Goal: Complete application form

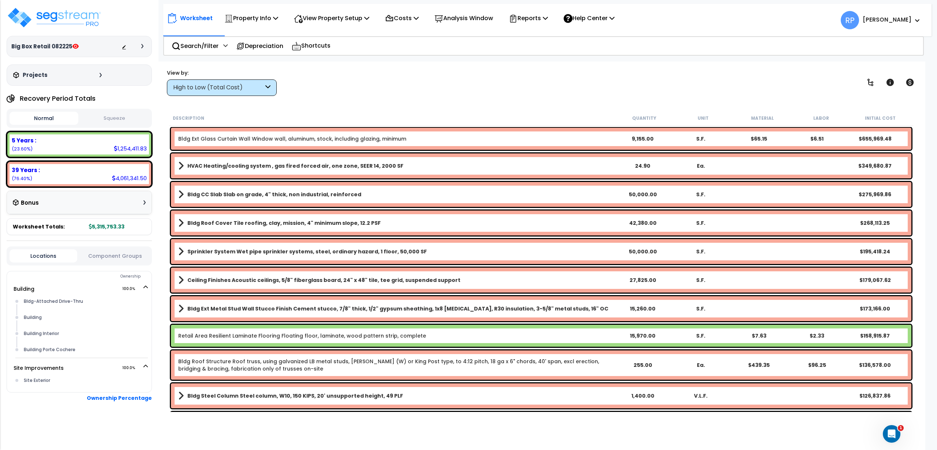
click at [268, 88] on icon at bounding box center [267, 87] width 5 height 8
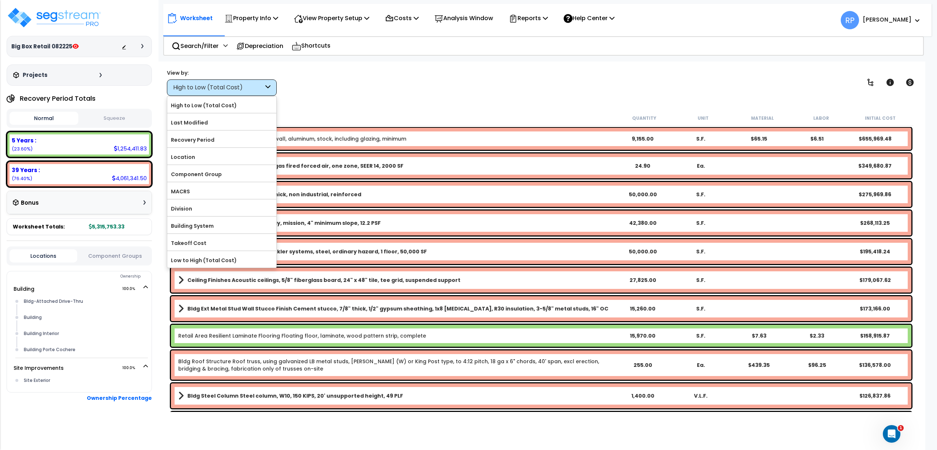
click at [268, 88] on icon at bounding box center [267, 87] width 5 height 8
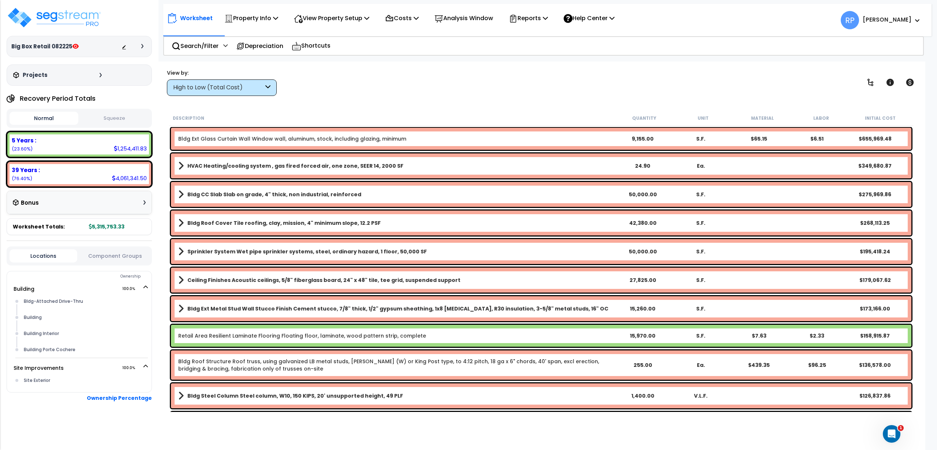
click at [142, 258] on button "Component Groups" at bounding box center [115, 256] width 68 height 8
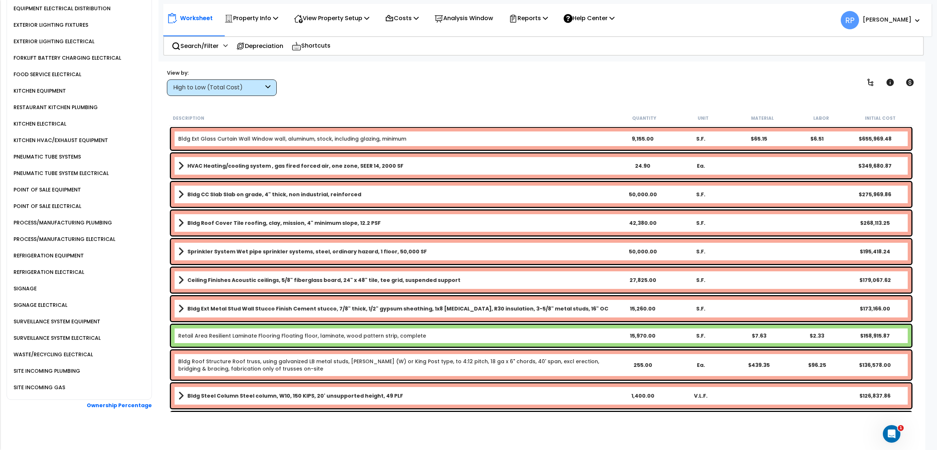
scroll to position [635, 0]
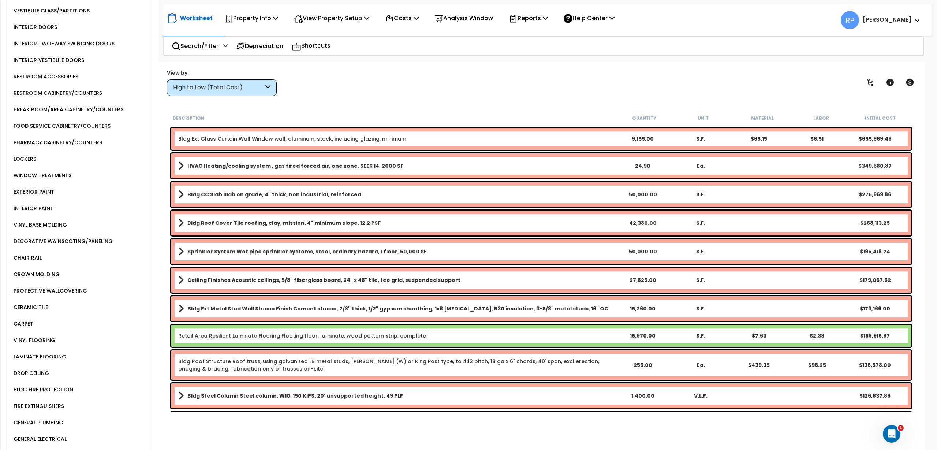
click at [44, 226] on div "VINYL BASE MOLDING" at bounding box center [39, 224] width 55 height 9
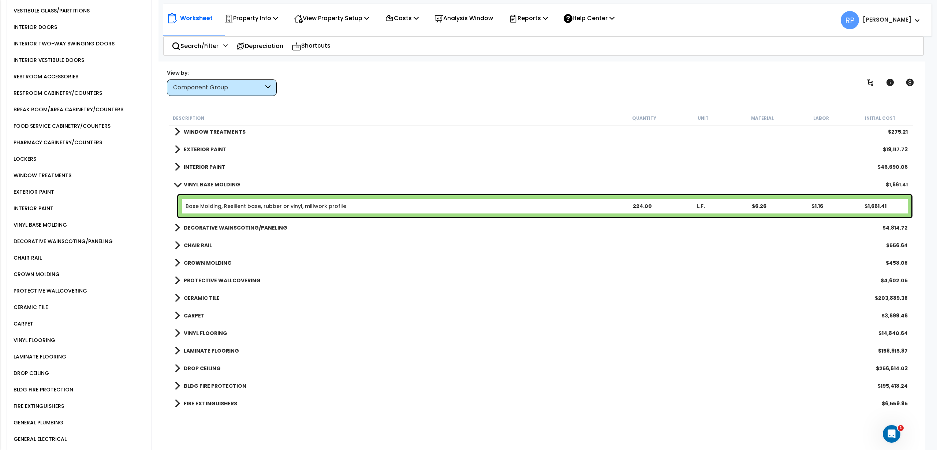
scroll to position [504, 0]
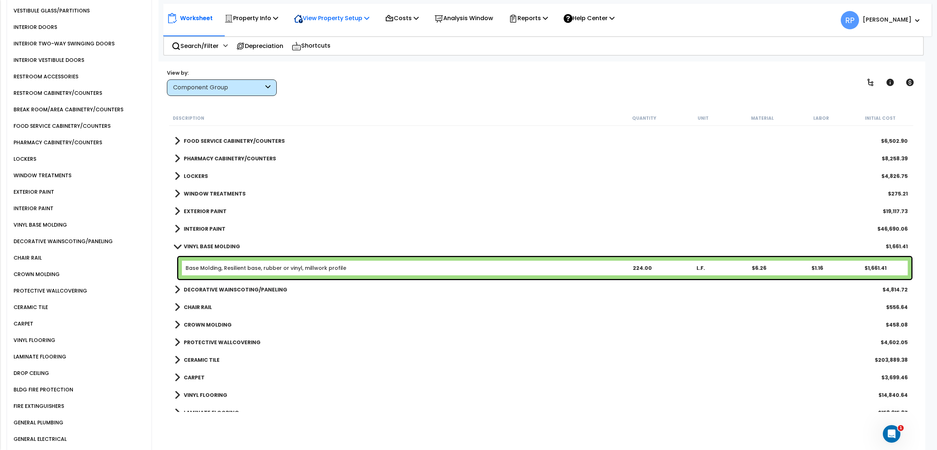
click at [316, 16] on p "View Property Setup" at bounding box center [331, 18] width 75 height 10
click at [328, 48] on link "View Questionnaire" at bounding box center [326, 50] width 73 height 15
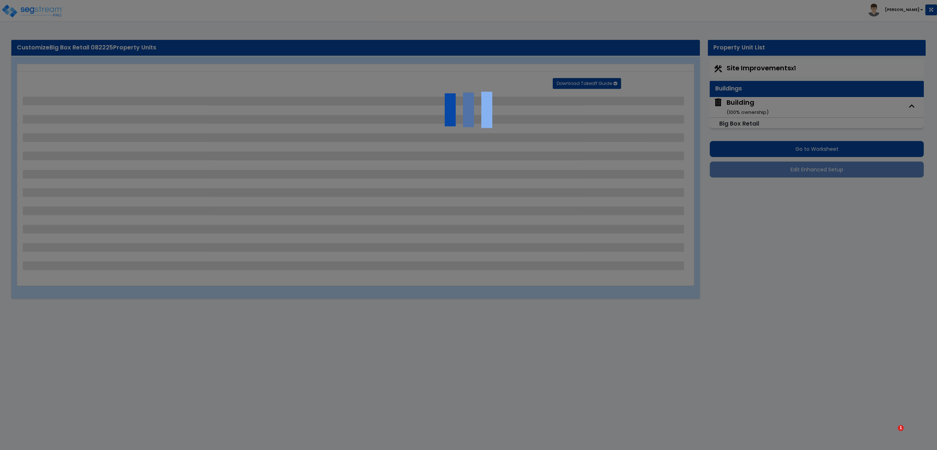
select select "3"
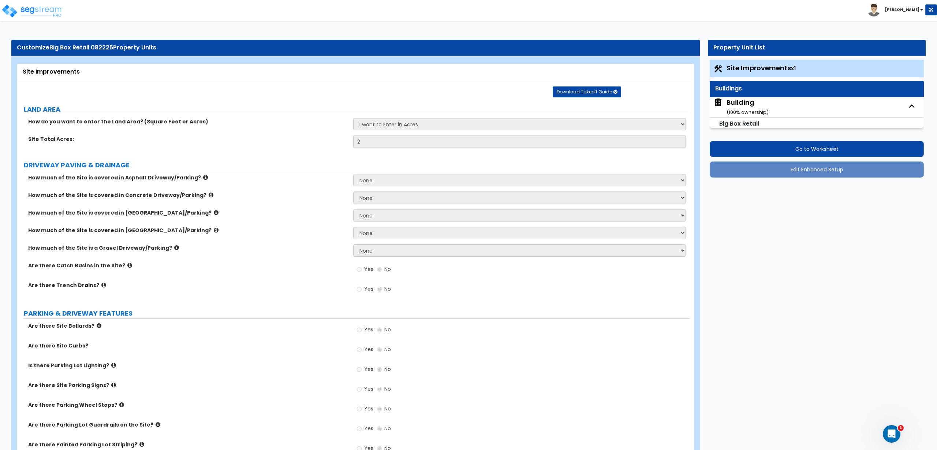
click at [249, 184] on div "How much of the Site is covered in Asphalt Driveway/Parking? None I want to Ent…" at bounding box center [353, 183] width 673 height 18
click at [747, 103] on div "Building ( 100 % ownership)" at bounding box center [748, 107] width 42 height 19
select select "2"
select select "4"
select select "2"
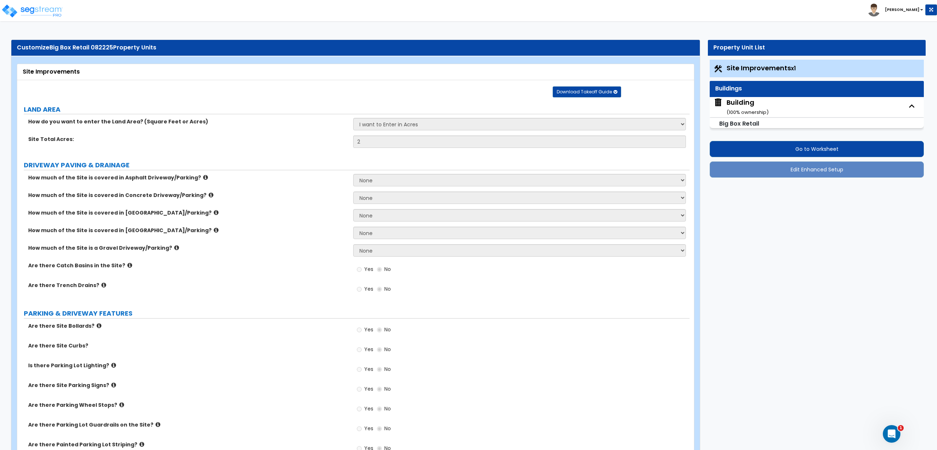
select select "2"
select select "1"
select select "4"
select select "2"
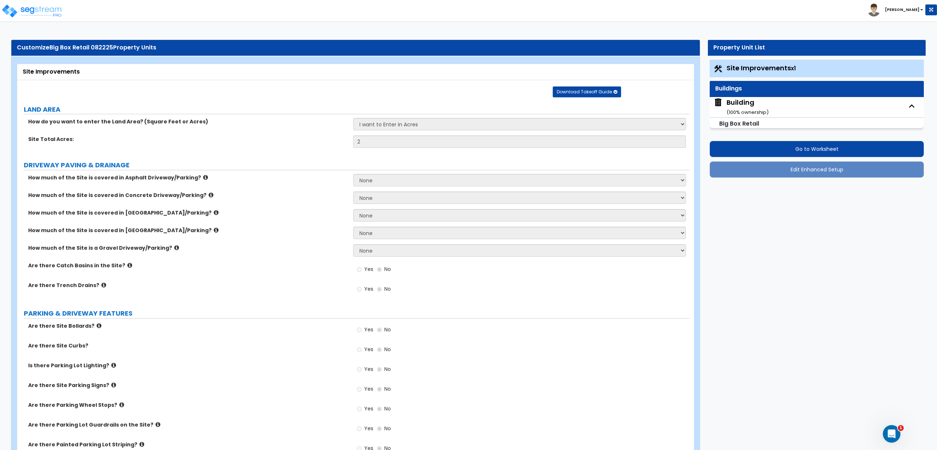
select select "5"
select select "1"
select select "2"
select select "4"
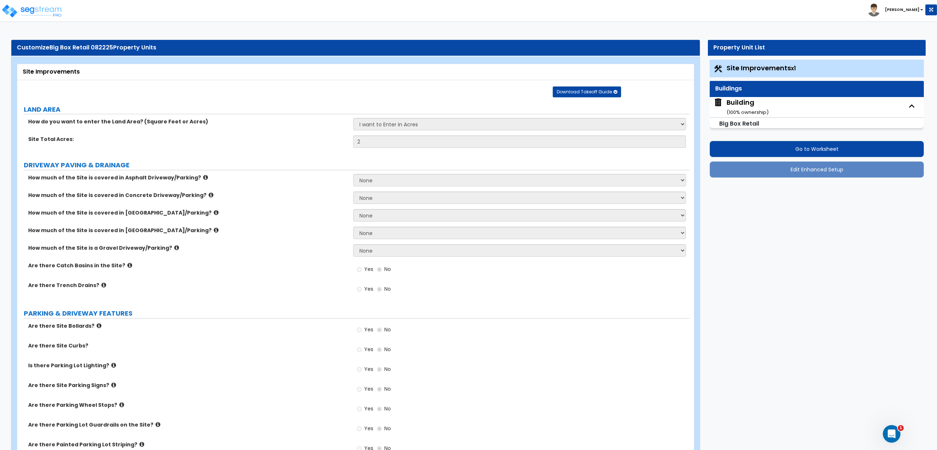
select select "3"
select select "5"
select select "13"
select select "7"
select select "9"
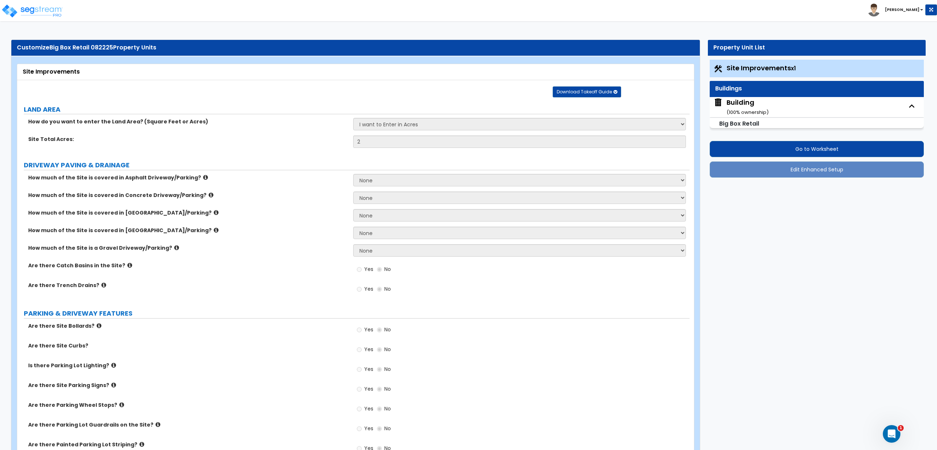
select select "3"
select select "1"
select select "2"
select select "1"
select select "3"
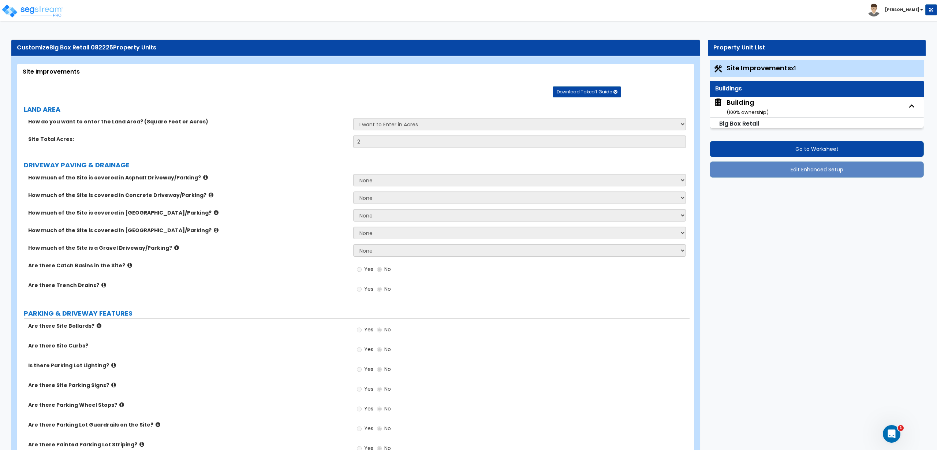
select select "3"
select select "1"
select select "2"
select select "3"
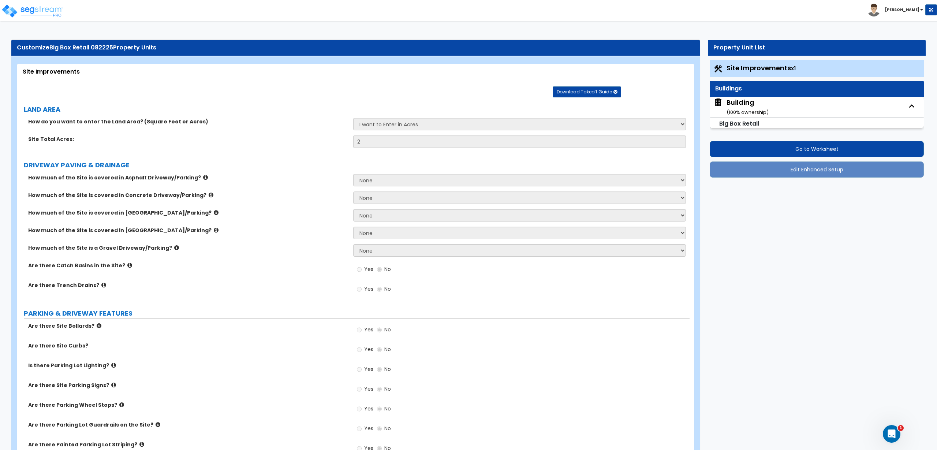
select select "4"
select select "2"
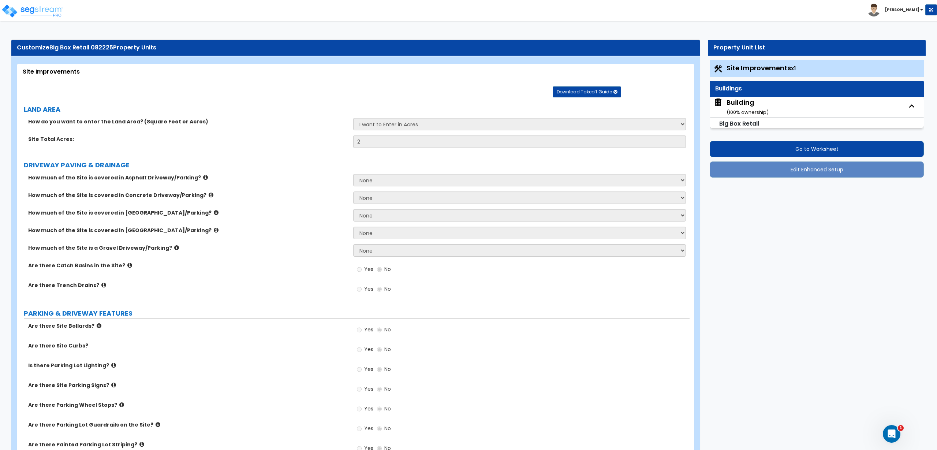
select select "3"
select select "2"
select select "4"
select select "2"
select select "3"
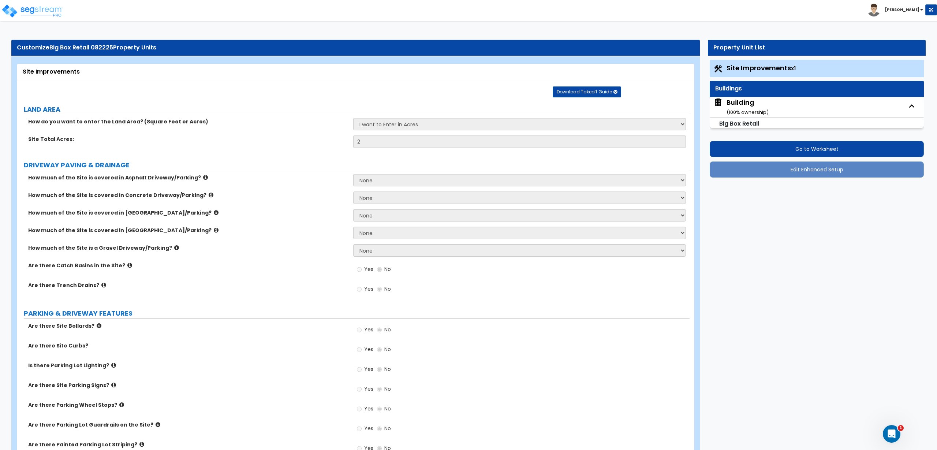
select select "3"
select select "2"
select select "1"
select select "2"
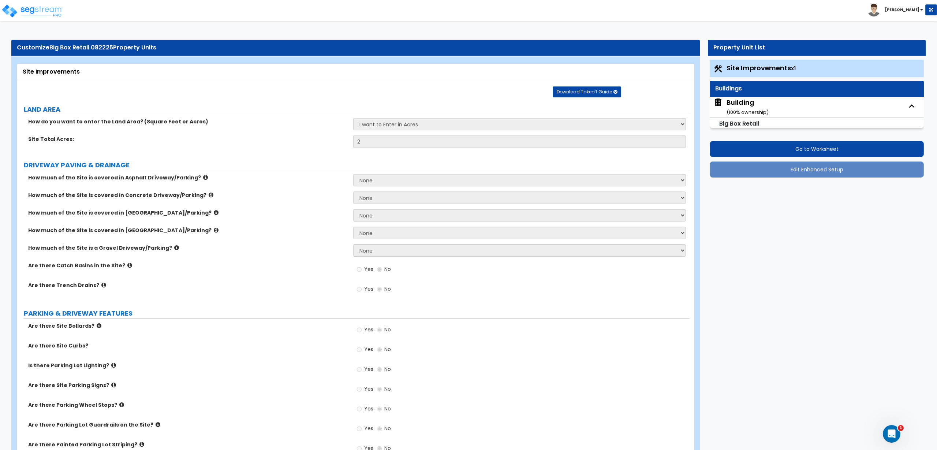
select select "3"
select select "4"
select select "2"
select select "1"
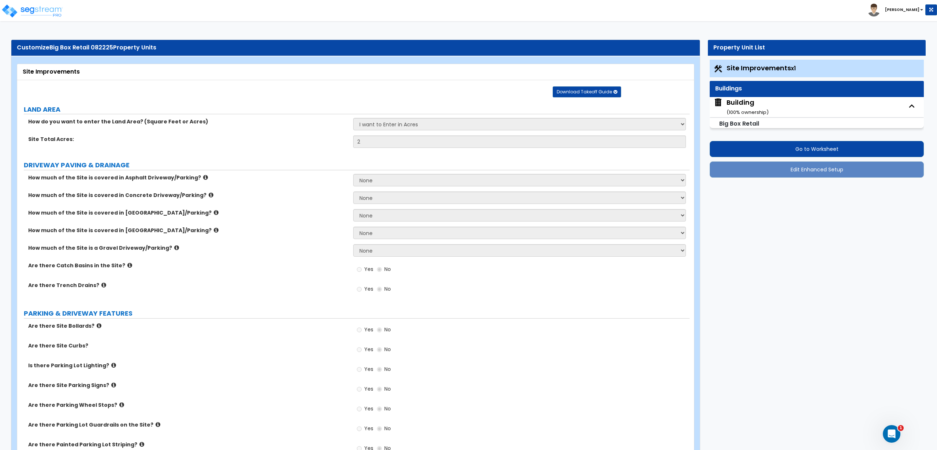
select select "6"
select select "2"
select select "1"
select select "2"
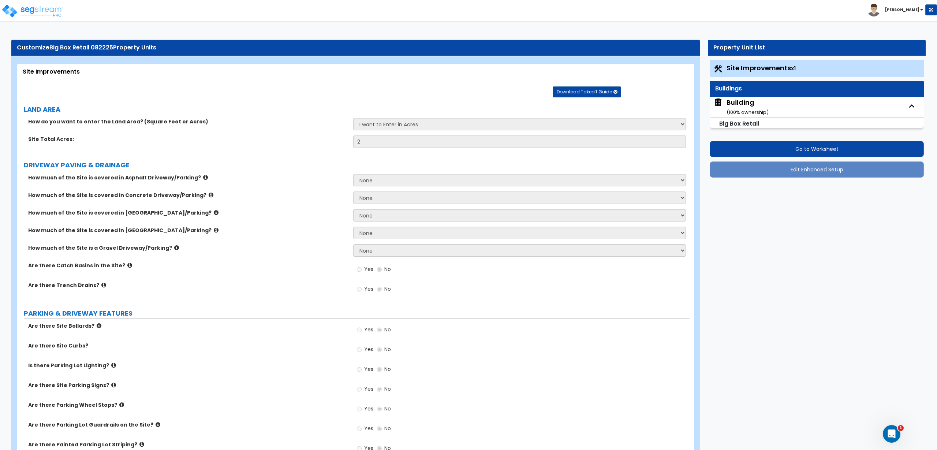
select select "2"
select select "4"
select select "1"
select select "7"
select select "8"
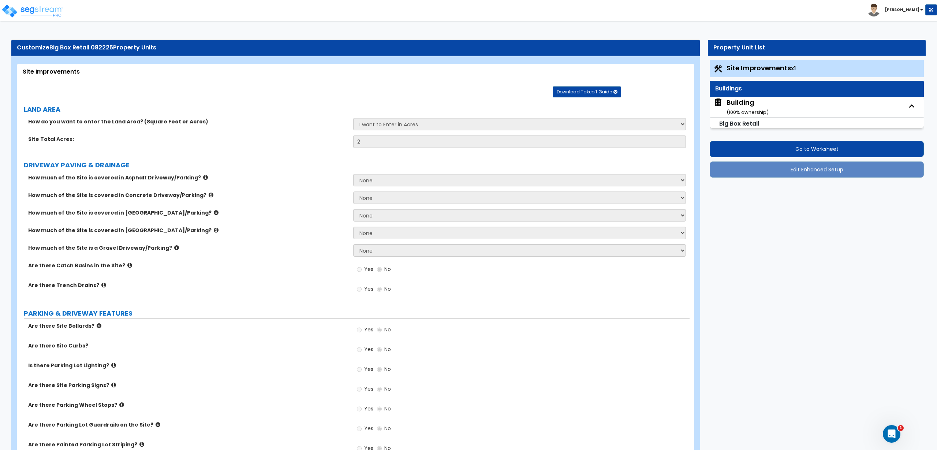
select select "1"
select select "3"
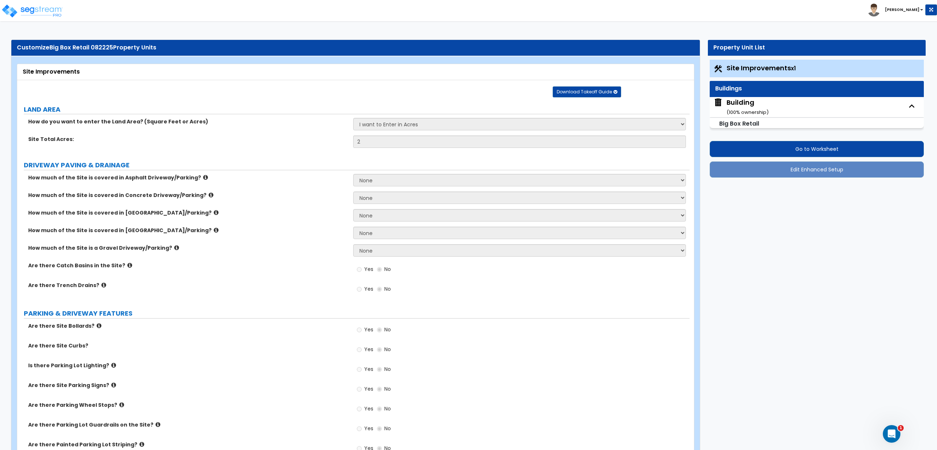
select select "3"
select select "2"
select select "1"
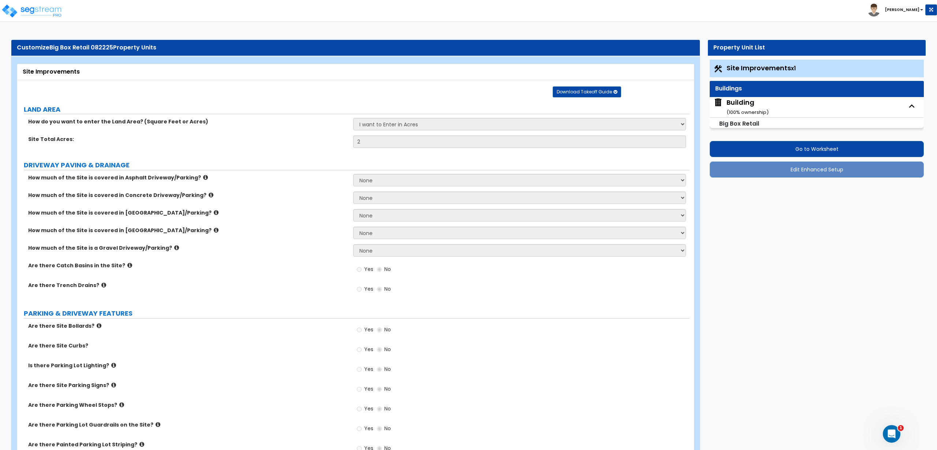
select select "6"
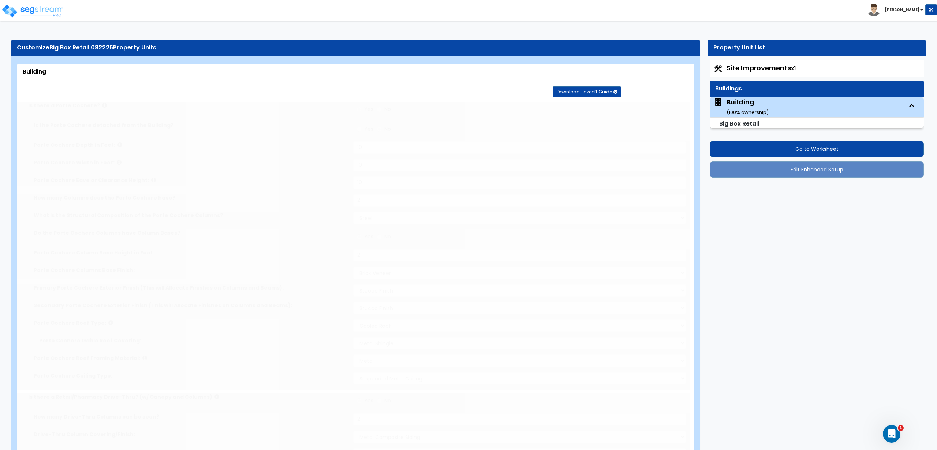
type input "10000"
radio input "true"
type input "4"
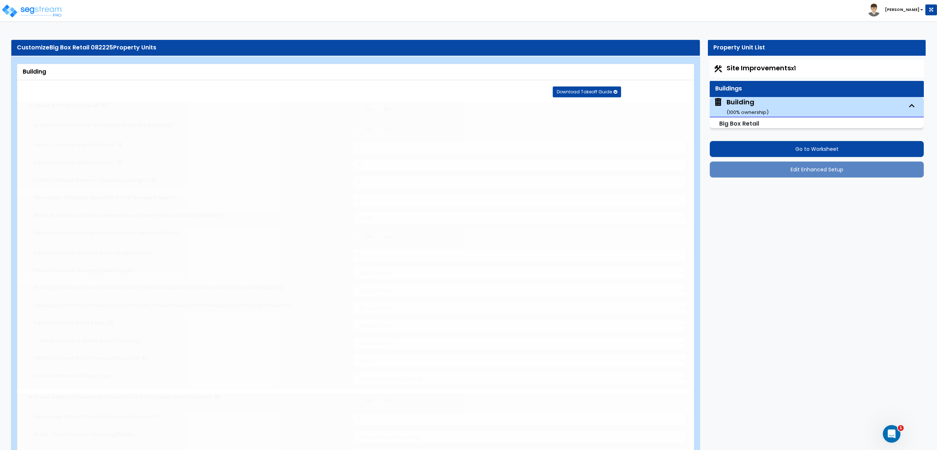
select select "2"
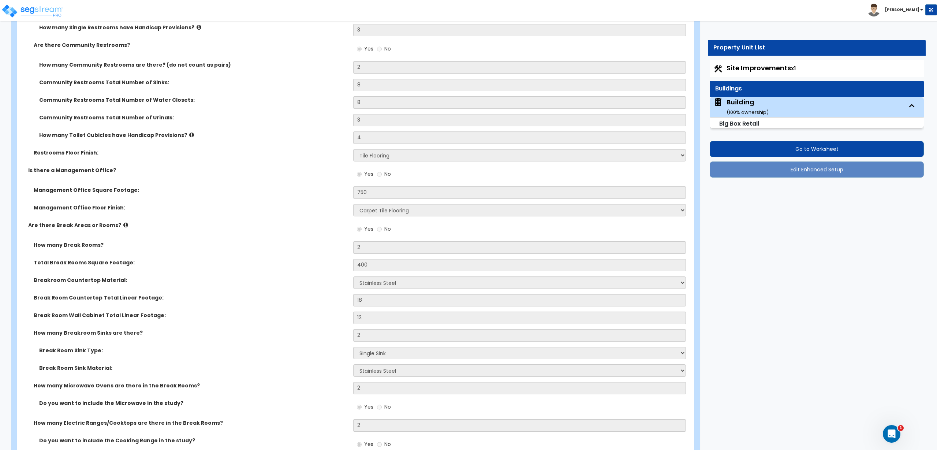
scroll to position [4640, 0]
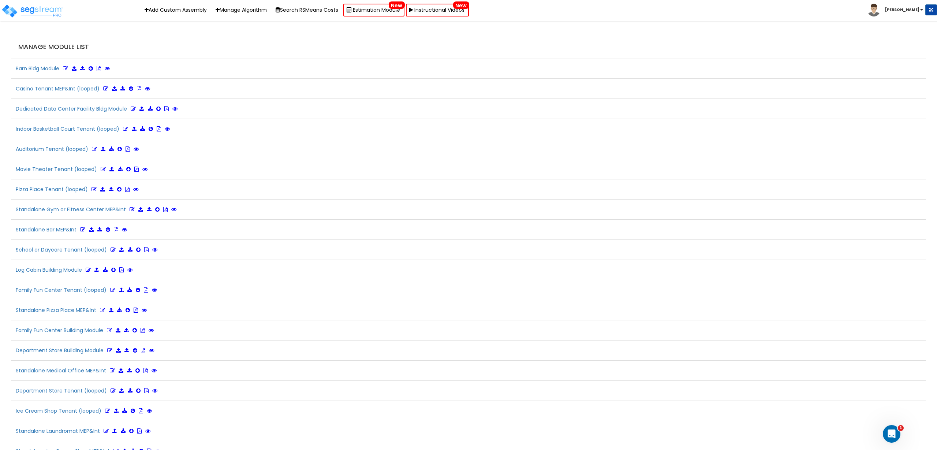
scroll to position [1663, 0]
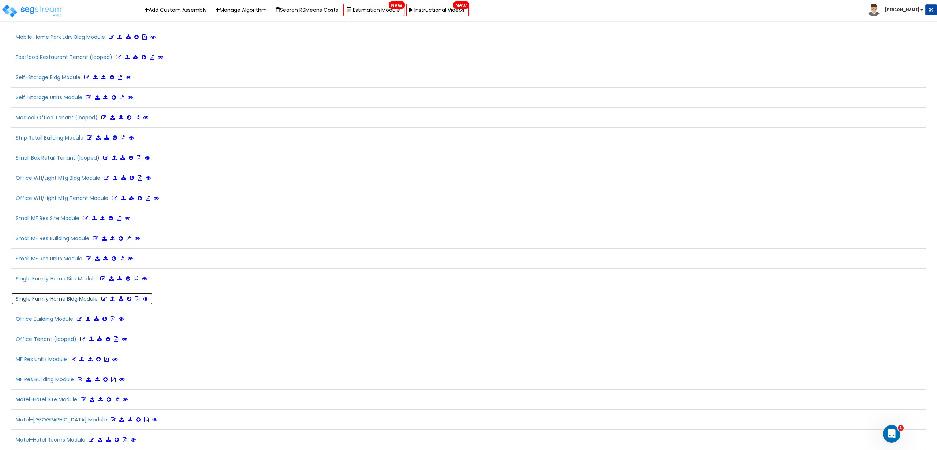
click at [107, 298] on icon at bounding box center [103, 298] width 5 height 5
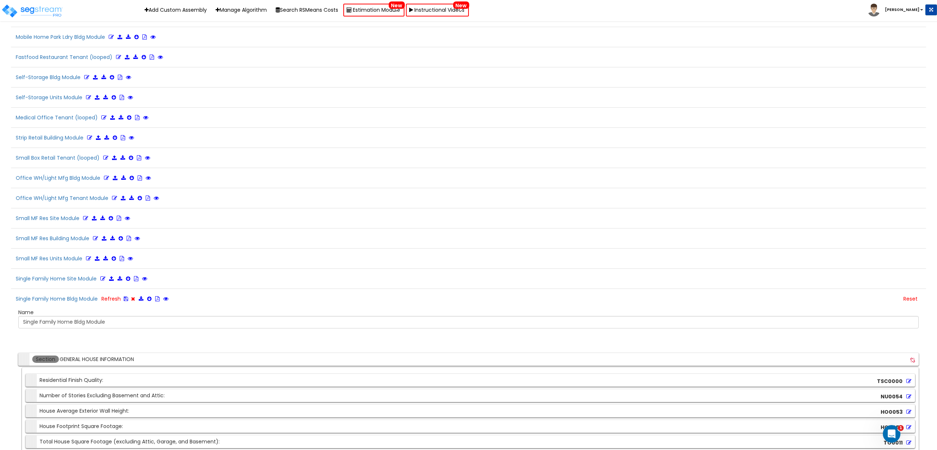
scroll to position [5444, 0]
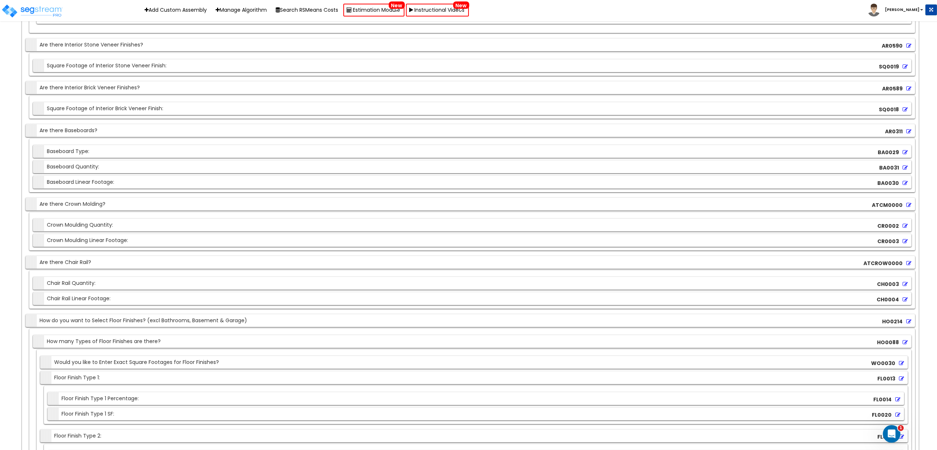
click at [332, 223] on div "Section Crown Moulding Quantity: CR0002" at bounding box center [472, 225] width 879 height 13
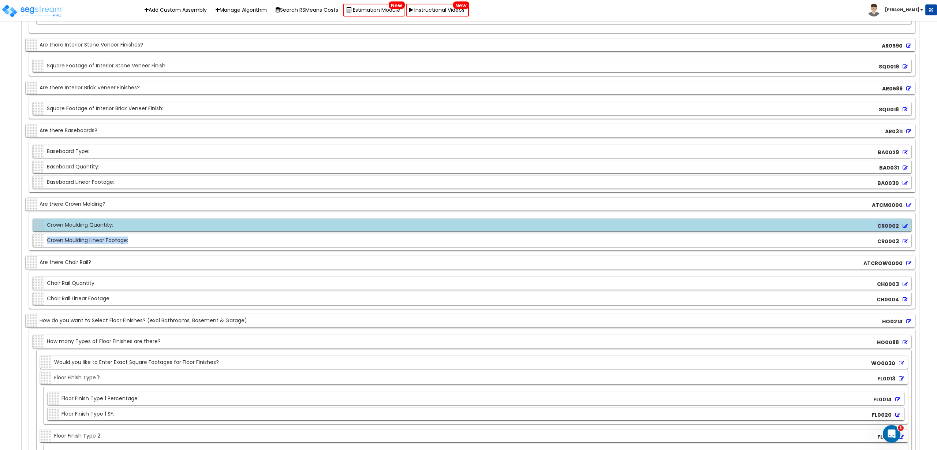
click at [339, 242] on div "Section Crown Moulding Linear Footage: CR0003" at bounding box center [472, 240] width 879 height 13
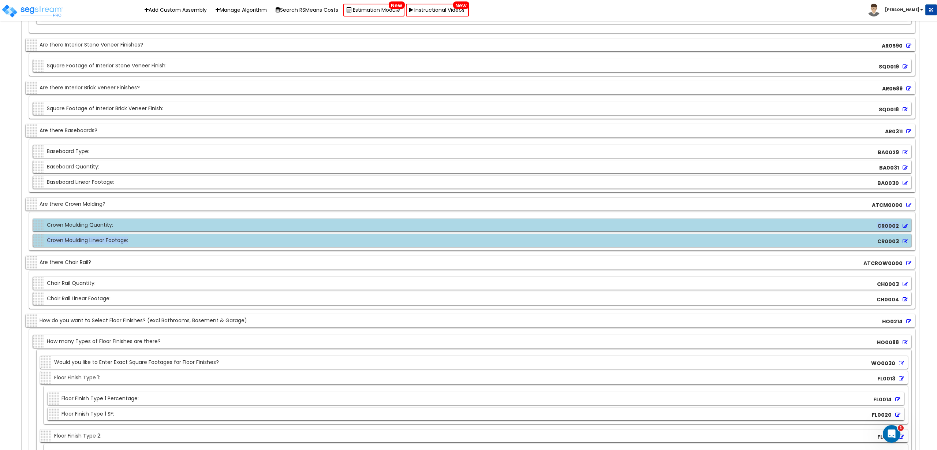
click at [906, 227] on icon at bounding box center [905, 225] width 5 height 5
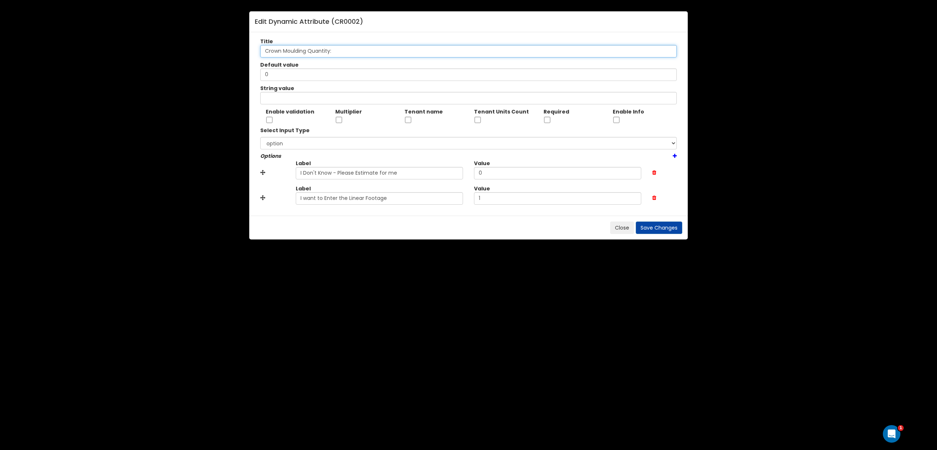
click at [290, 49] on input "Crown Moulding Quantity:" at bounding box center [468, 51] width 417 height 12
click at [290, 49] on input "Crown Molding Quantity:" at bounding box center [468, 51] width 417 height 12
type input "Crown Molding Quantity:"
click at [667, 228] on button "Save Changes" at bounding box center [659, 228] width 47 height 12
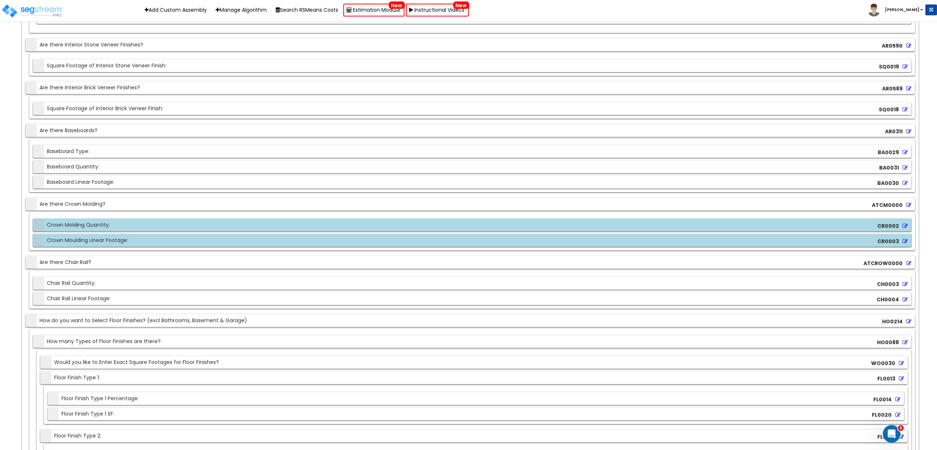
click at [905, 240] on icon at bounding box center [905, 241] width 5 height 5
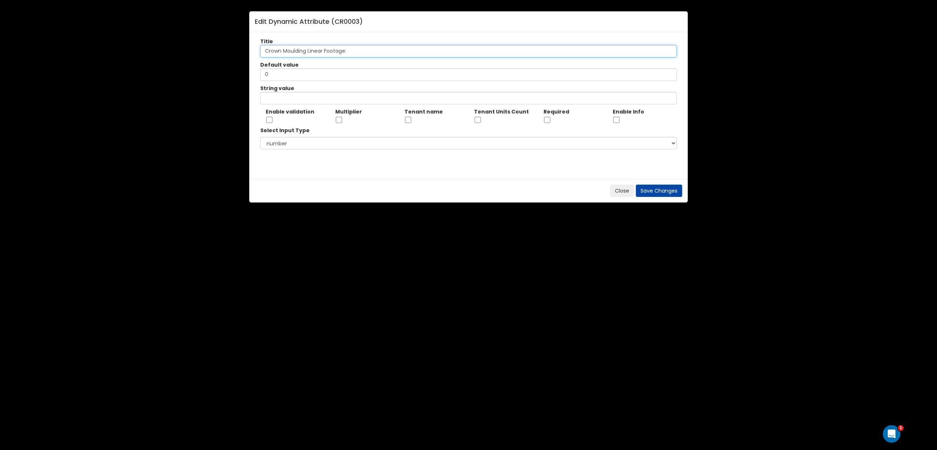
click at [296, 52] on input "Crown Moulding Linear Footage:" at bounding box center [468, 51] width 417 height 12
paste input "text"
type input "Crown Molding Linear Footage:"
drag, startPoint x: 655, startPoint y: 186, endPoint x: 631, endPoint y: 182, distance: 24.4
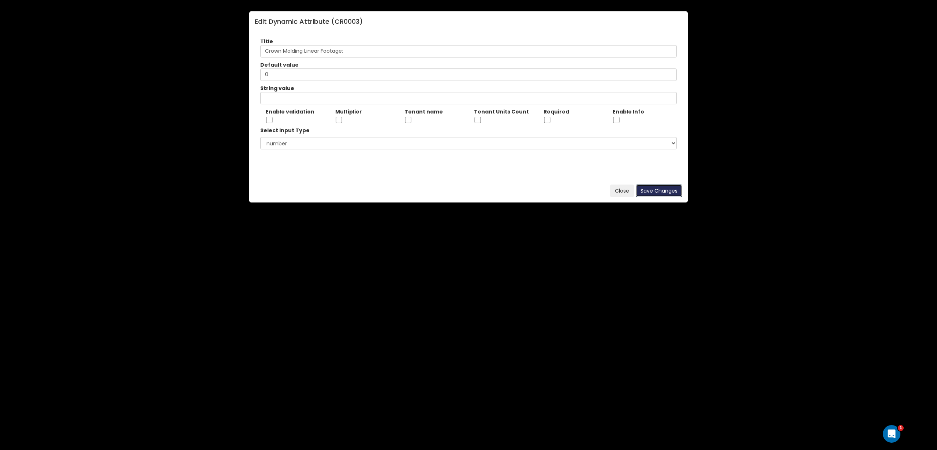
click at [656, 186] on button "Save Changes" at bounding box center [659, 191] width 47 height 12
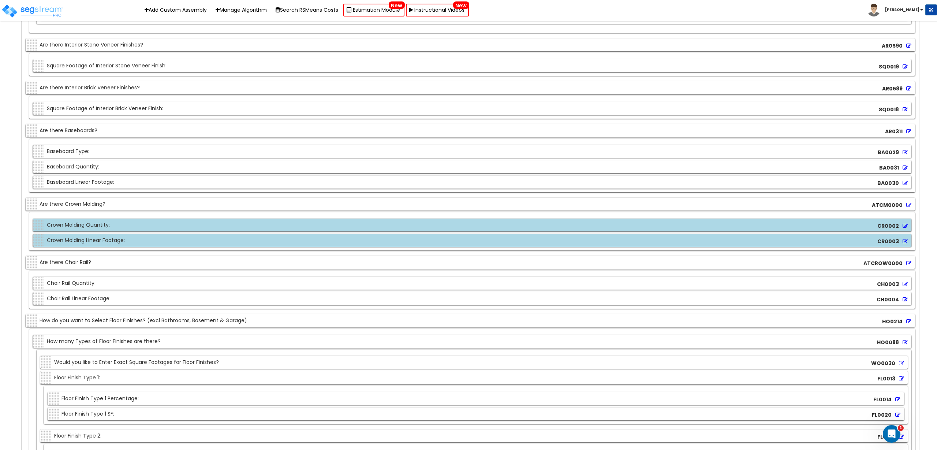
click at [156, 209] on div "Section Are there Crown Molding? ATCM0000" at bounding box center [471, 204] width 890 height 13
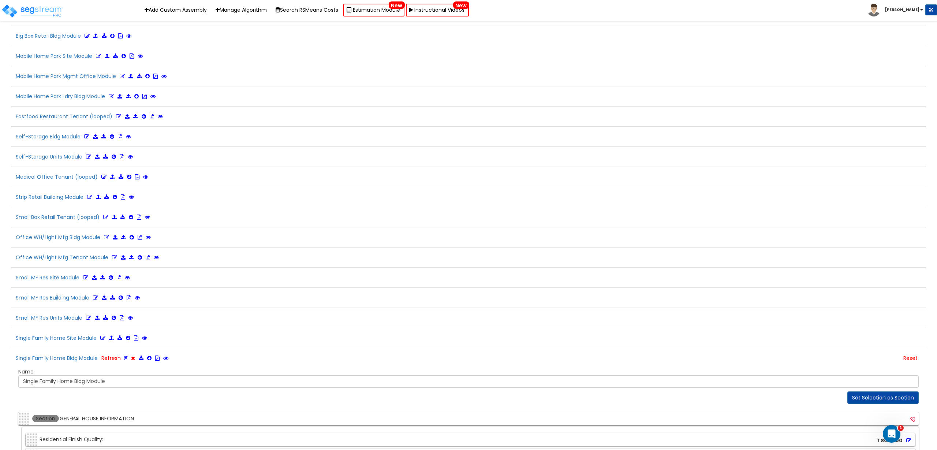
scroll to position [1575, 0]
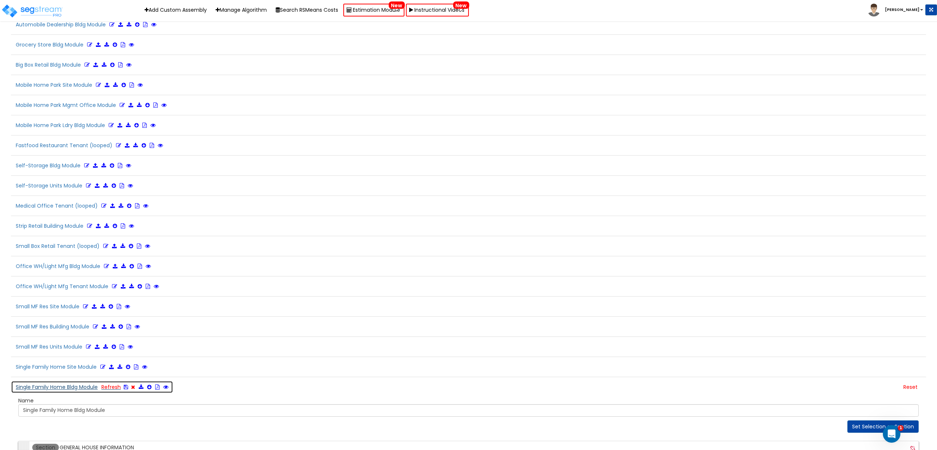
click at [128, 386] on icon at bounding box center [126, 387] width 4 height 5
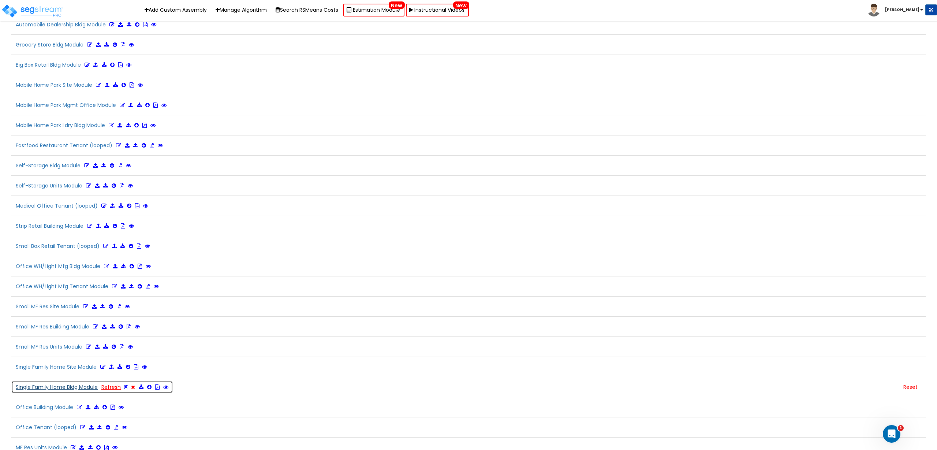
click at [112, 387] on link "Refresh" at bounding box center [110, 386] width 19 height 7
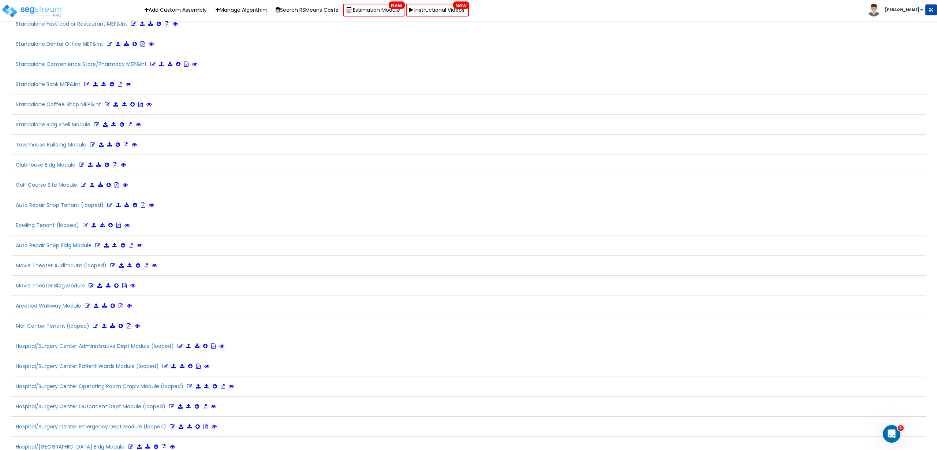
scroll to position [971, 0]
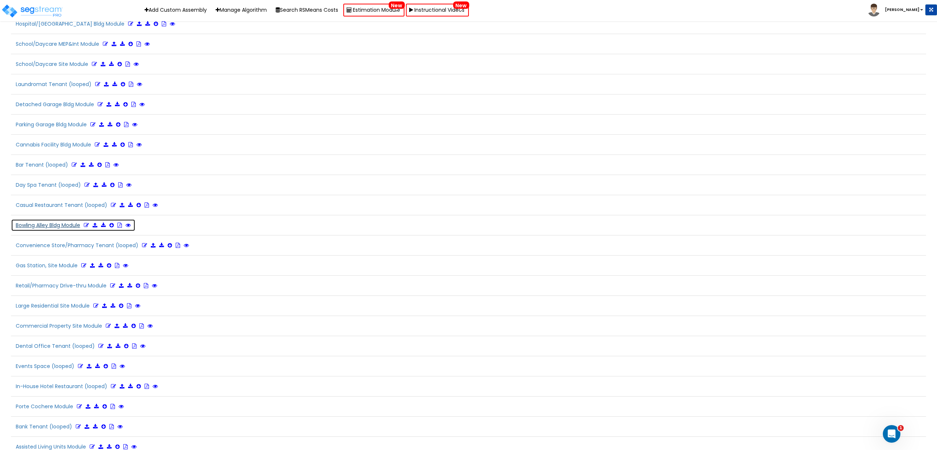
click at [86, 225] on icon at bounding box center [86, 225] width 5 height 5
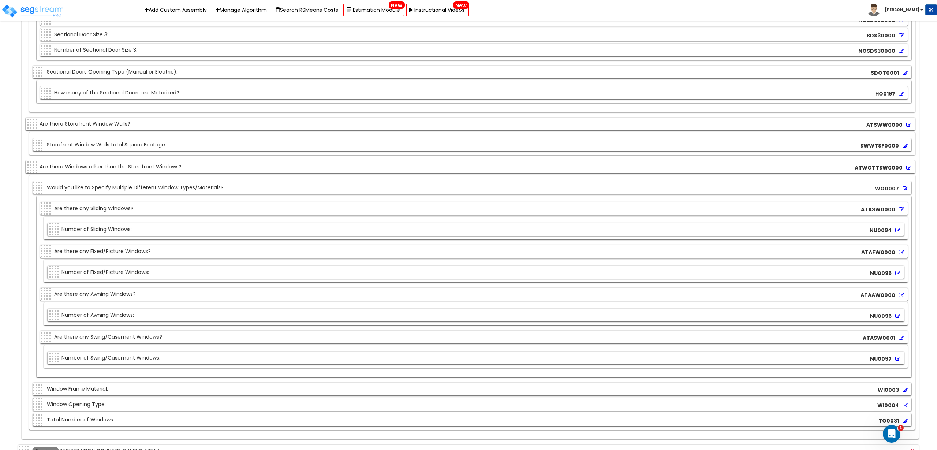
scroll to position [3407, 0]
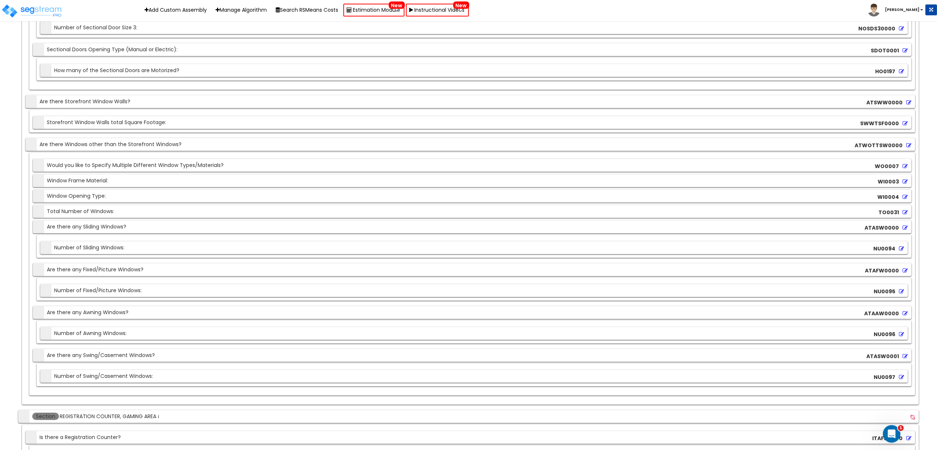
click at [341, 156] on div "Section Would you like to Specify Multiple Different Window Types/Materials? WO…" at bounding box center [472, 274] width 886 height 243
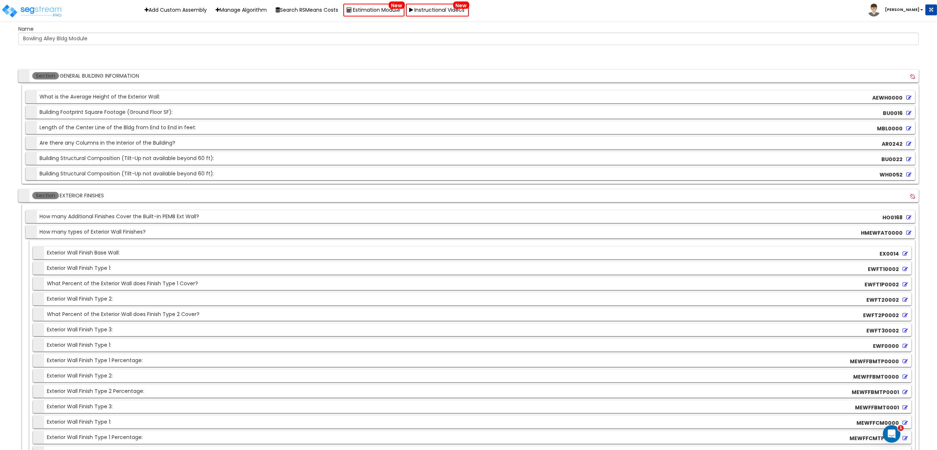
scroll to position [787, 0]
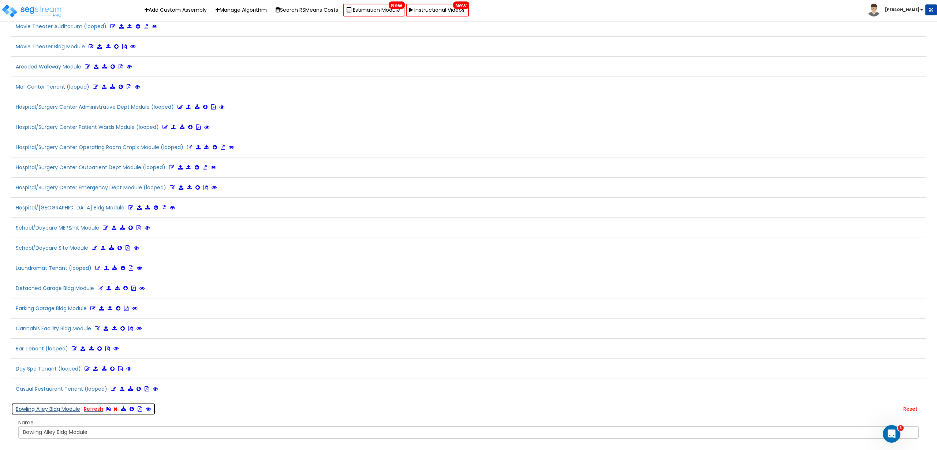
click at [110, 411] on icon at bounding box center [108, 408] width 4 height 5
click at [151, 407] on icon at bounding box center [148, 408] width 5 height 5
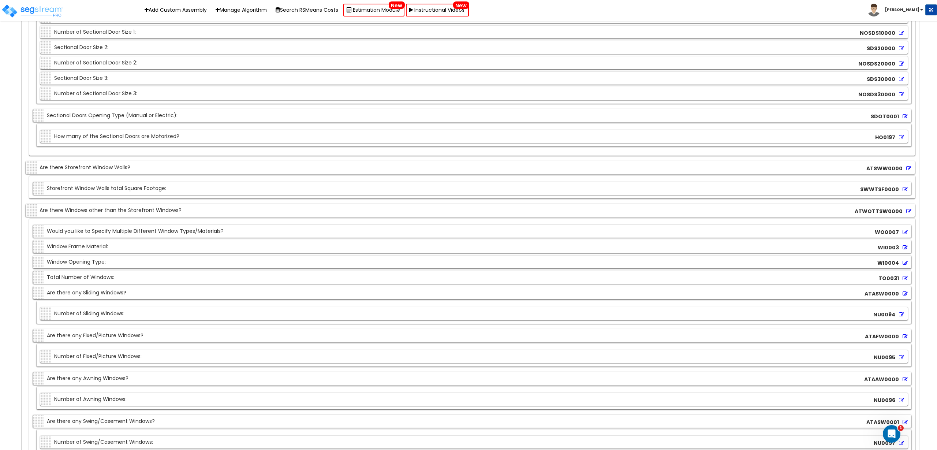
scroll to position [3421, 0]
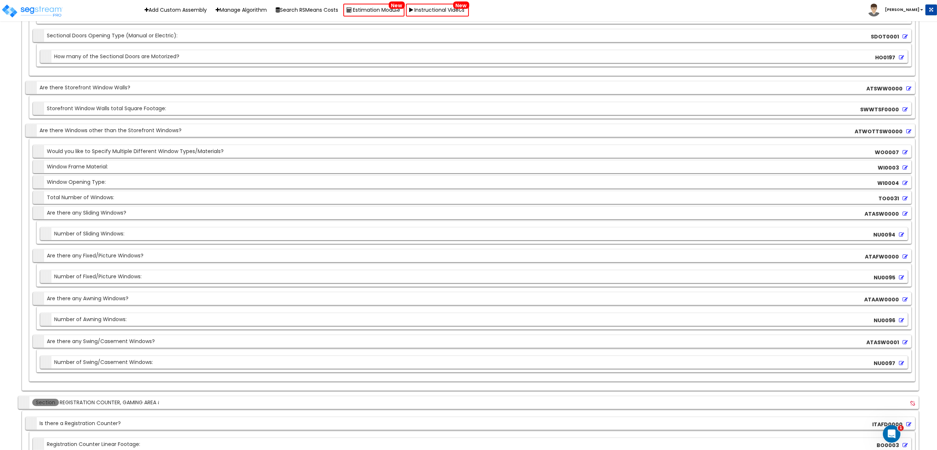
click at [145, 256] on div "Section Are there any Fixed/Picture Windows? ATAFW0000" at bounding box center [472, 255] width 879 height 13
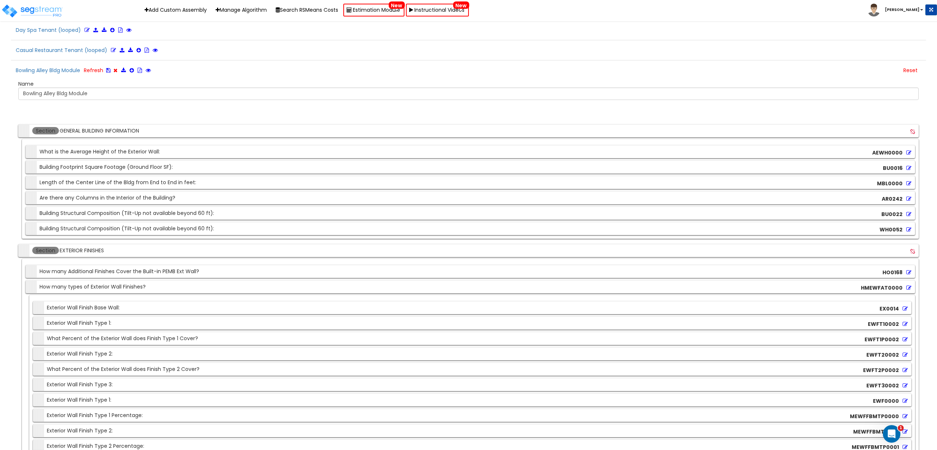
scroll to position [1044, 0]
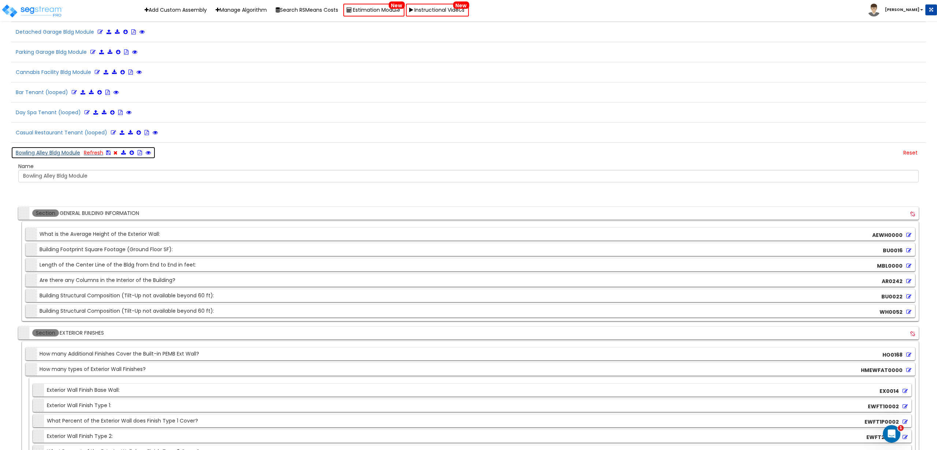
click at [109, 153] on icon at bounding box center [108, 152] width 4 height 5
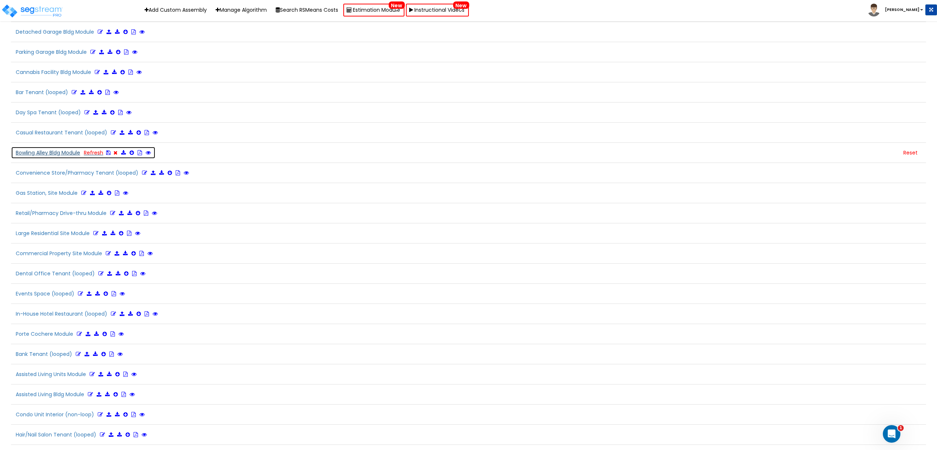
click at [80, 155] on button "Bowling Alley Bldg Module Refresh" at bounding box center [83, 152] width 145 height 12
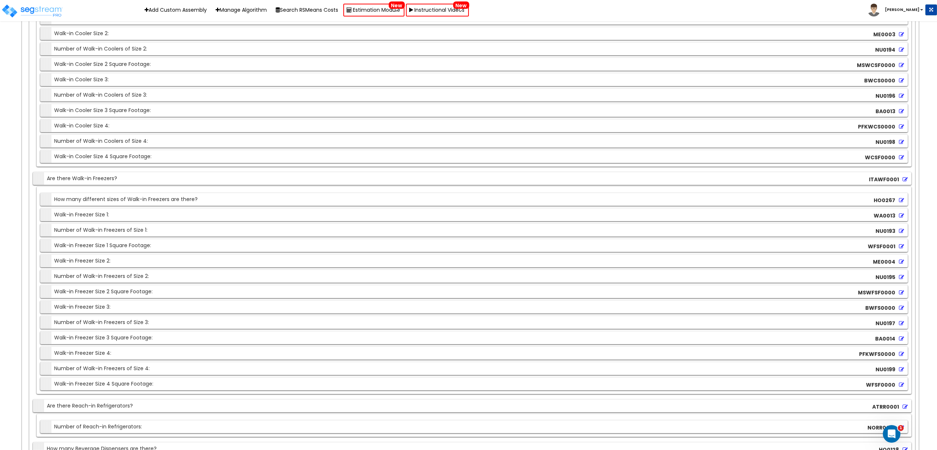
scroll to position [4976, 0]
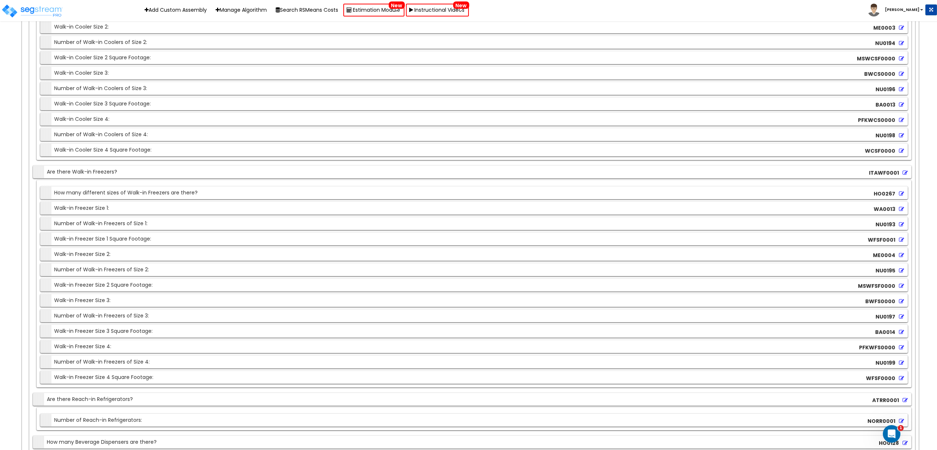
click at [124, 360] on div "Section Number of Walk-in Freezers of Size 4:" at bounding box center [96, 362] width 108 height 13
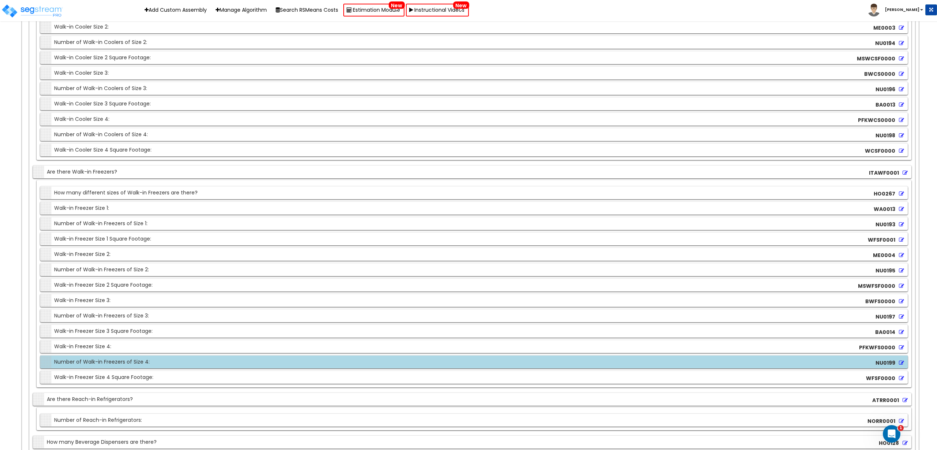
click at [902, 361] on icon at bounding box center [901, 362] width 5 height 5
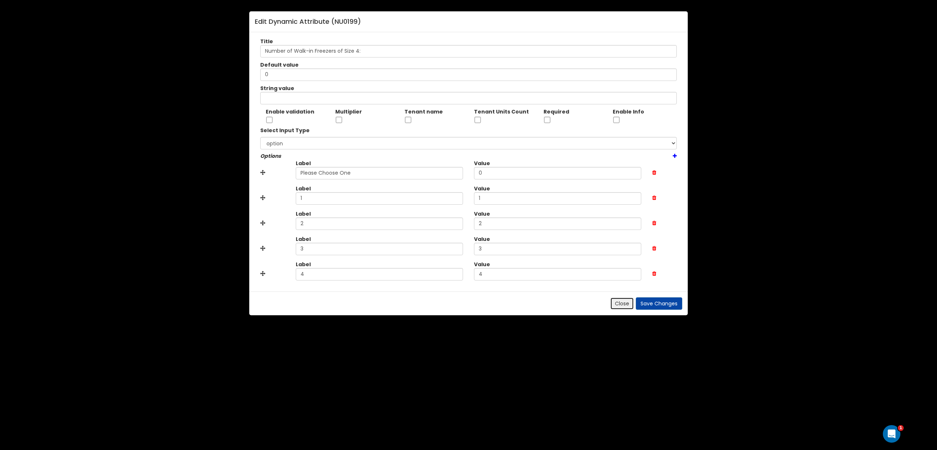
click at [624, 301] on button "Close" at bounding box center [622, 303] width 24 height 12
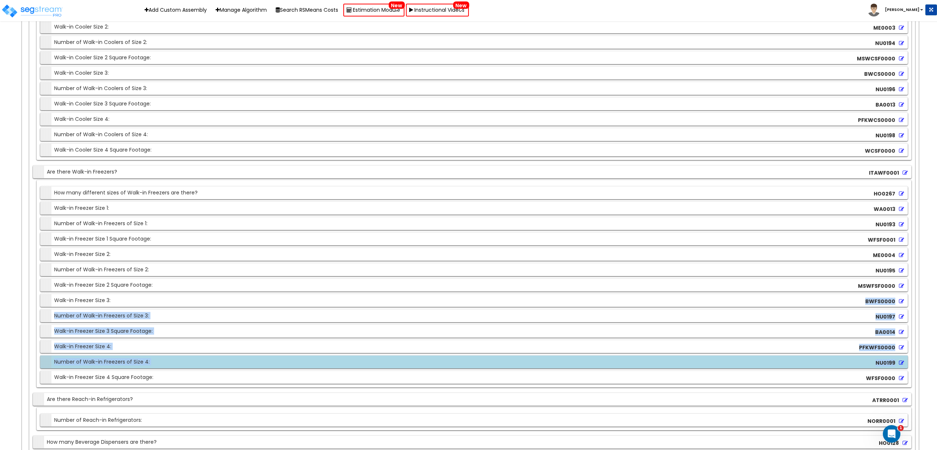
click at [245, 299] on div "Section Walk-in Freezer Size 3: BWFS0000" at bounding box center [474, 300] width 868 height 13
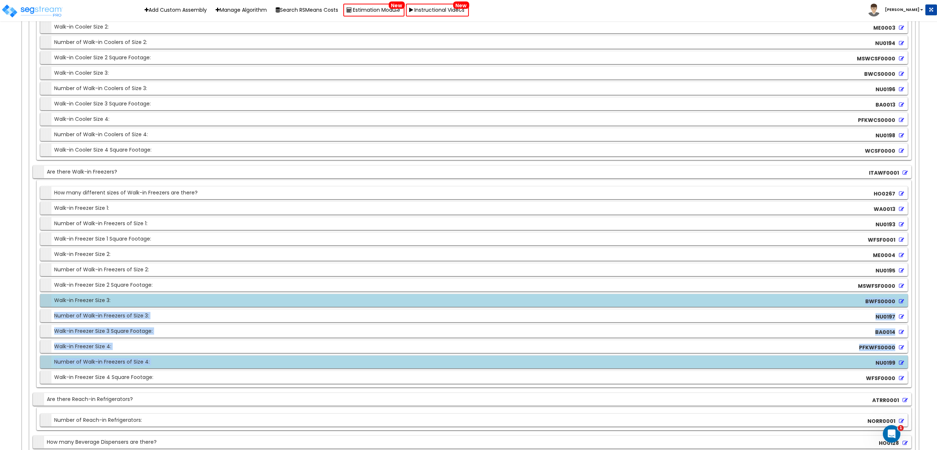
click at [905, 300] on div "BWFS0000" at bounding box center [885, 301] width 42 height 11
click at [900, 299] on icon at bounding box center [901, 301] width 5 height 5
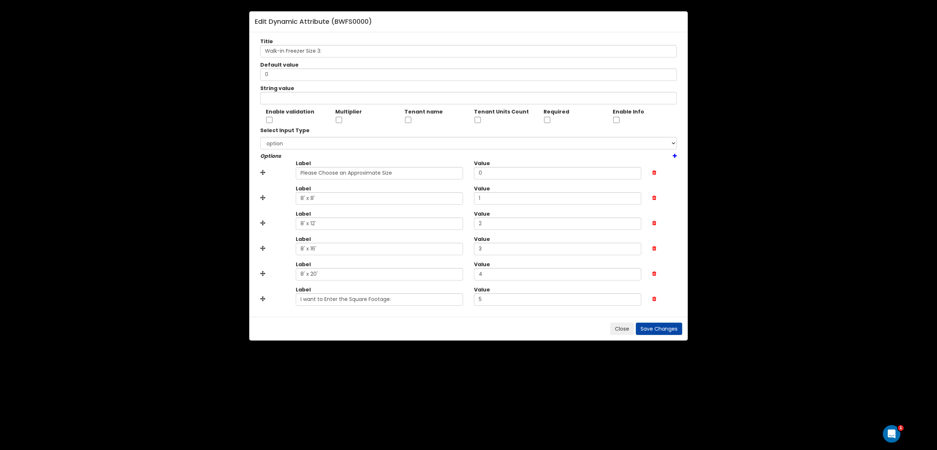
click at [617, 322] on div "Close Save Changes" at bounding box center [468, 329] width 439 height 24
click at [621, 328] on button "Close" at bounding box center [622, 329] width 24 height 12
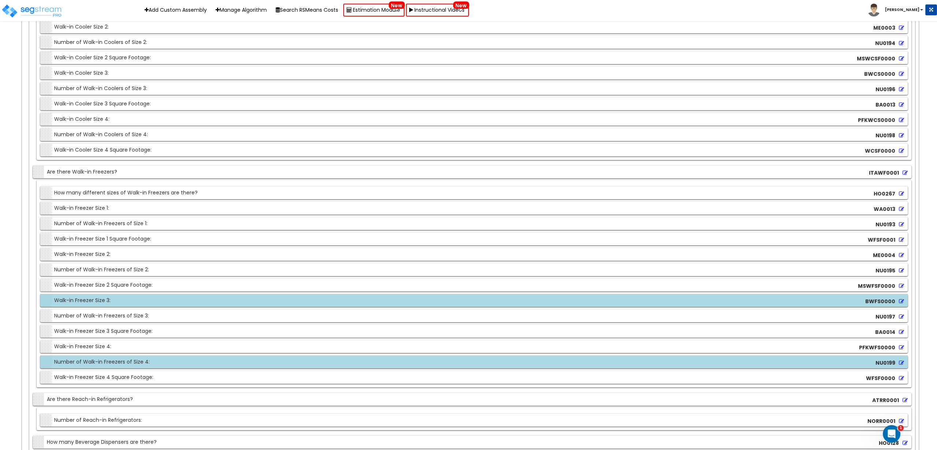
click at [209, 316] on div "Section Number of Walk-in Freezers of Size 3: NU0197" at bounding box center [474, 315] width 868 height 13
click at [222, 302] on div "Section Walk-in Freezer Size 3: BWFS0000" at bounding box center [474, 300] width 868 height 13
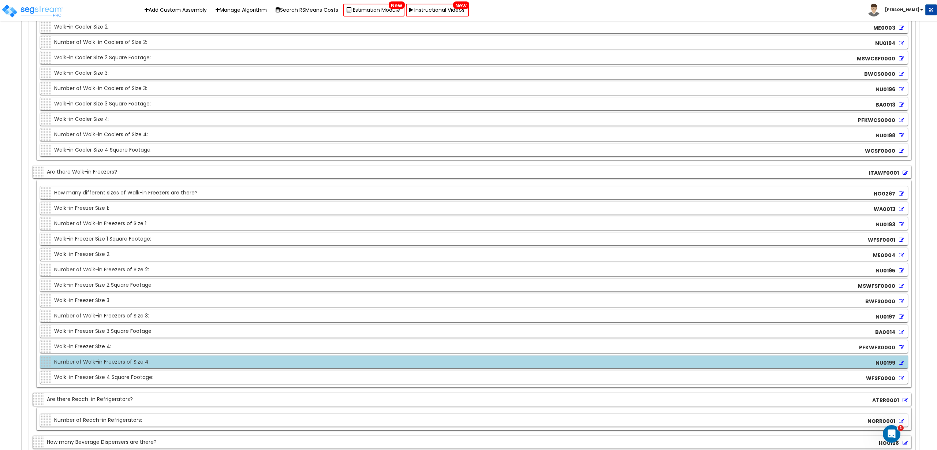
click at [339, 321] on div "Section Number of Walk-in Freezers of Size 3: NU0197" at bounding box center [474, 315] width 868 height 13
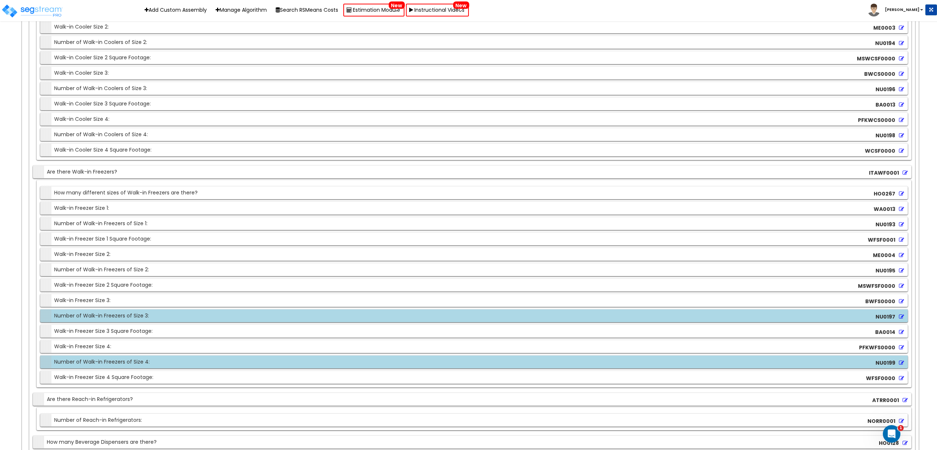
click at [900, 315] on icon at bounding box center [901, 316] width 5 height 5
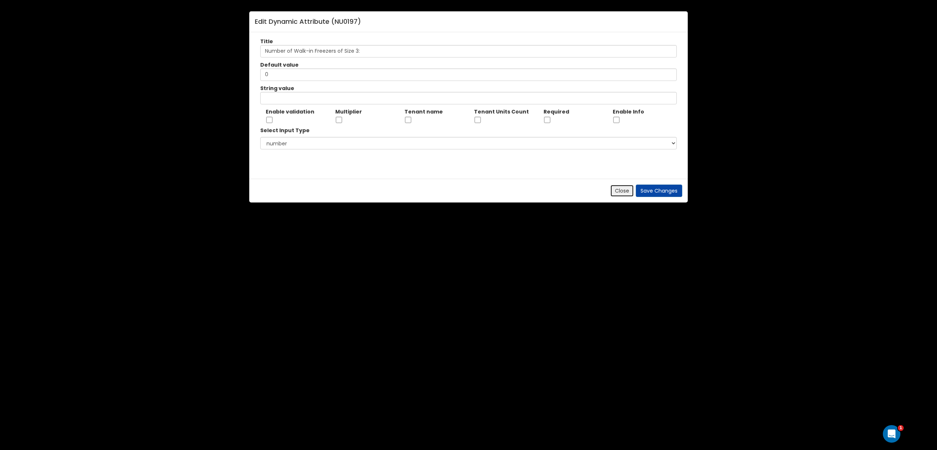
click at [628, 192] on button "Close" at bounding box center [622, 191] width 24 height 12
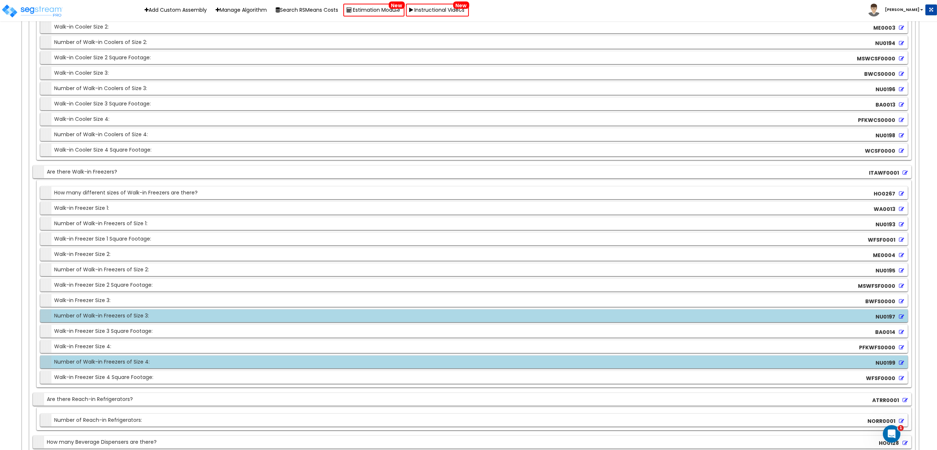
click at [900, 361] on icon at bounding box center [901, 362] width 5 height 5
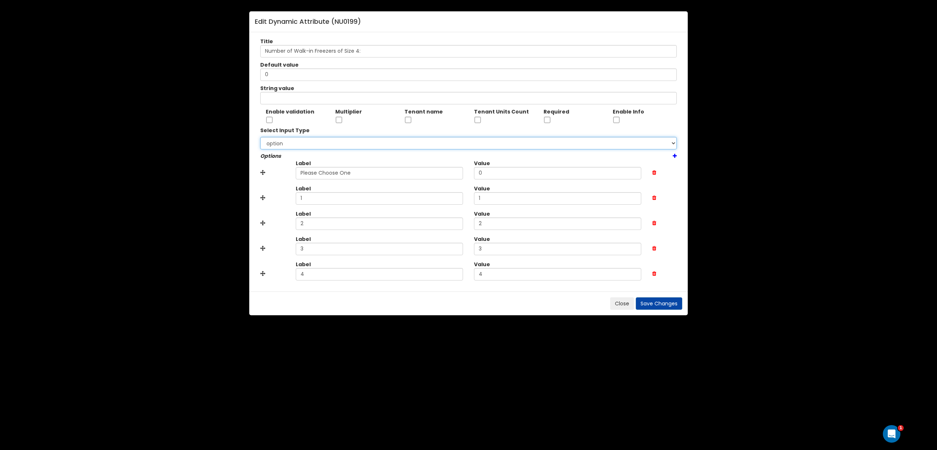
drag, startPoint x: 326, startPoint y: 139, endPoint x: 321, endPoint y: 144, distance: 7.3
click at [326, 139] on select "number option radio string" at bounding box center [468, 143] width 417 height 12
select select "number"
click at [260, 137] on select "number option radio string" at bounding box center [468, 143] width 417 height 12
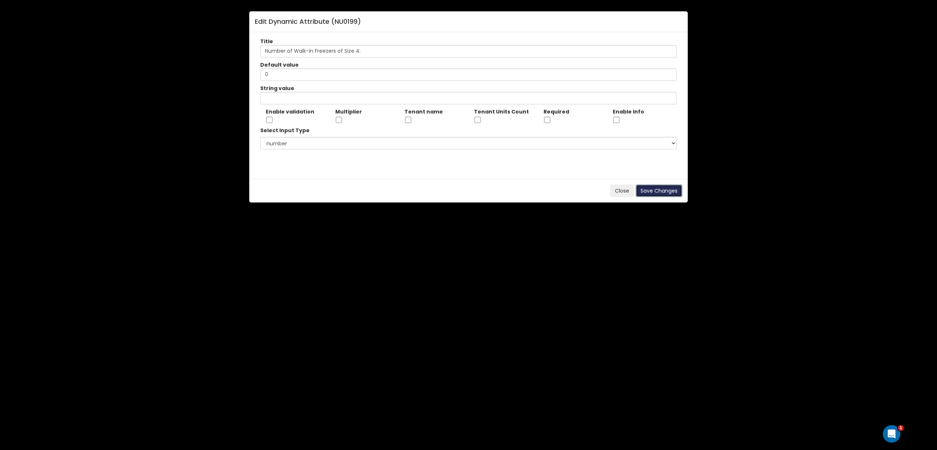
click at [662, 189] on button "Save Changes" at bounding box center [659, 191] width 47 height 12
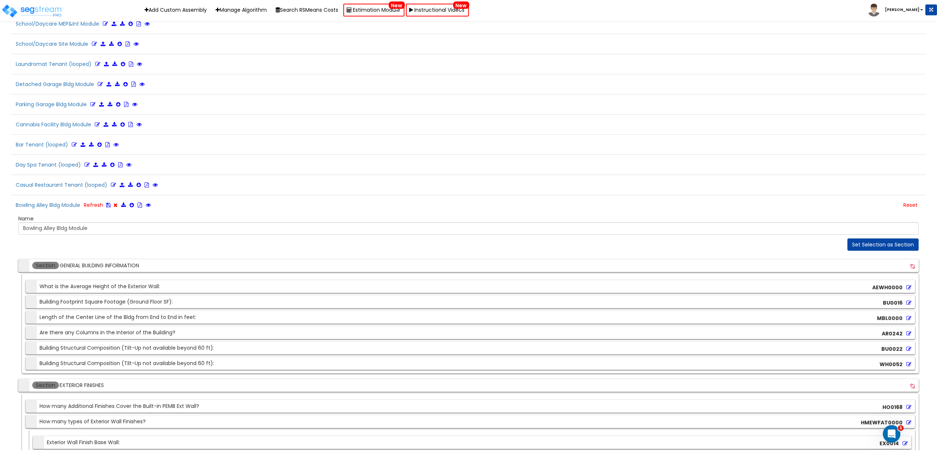
scroll to position [856, 0]
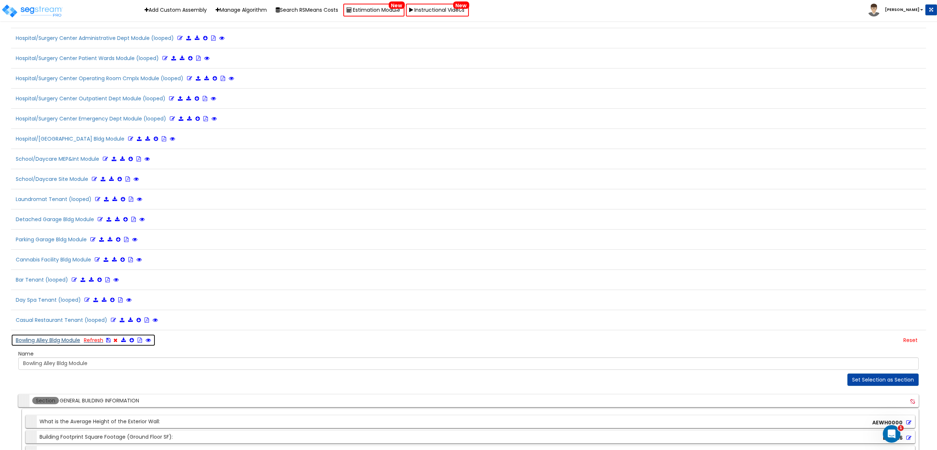
click at [110, 342] on icon at bounding box center [108, 340] width 4 height 5
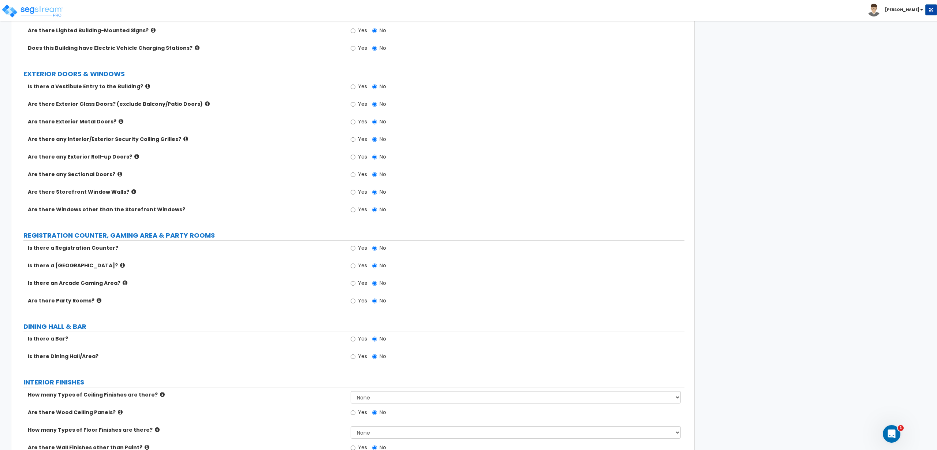
scroll to position [275, 0]
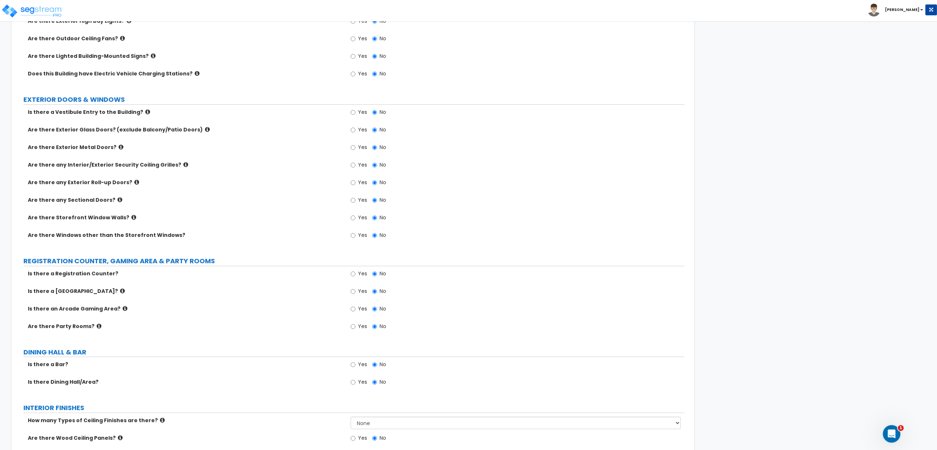
click at [362, 236] on label "Yes" at bounding box center [359, 237] width 16 height 12
click at [356, 236] on input "Yes" at bounding box center [353, 235] width 5 height 8
radio input "true"
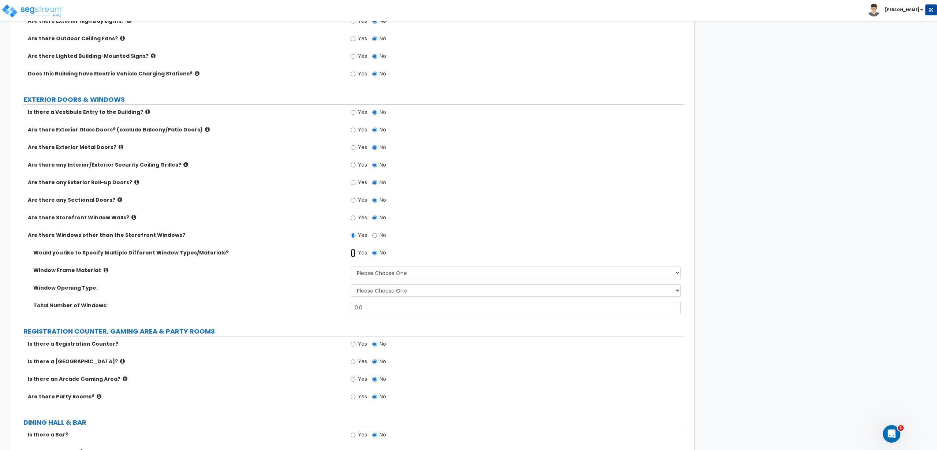
click at [355, 252] on input "Yes" at bounding box center [353, 253] width 5 height 8
radio input "true"
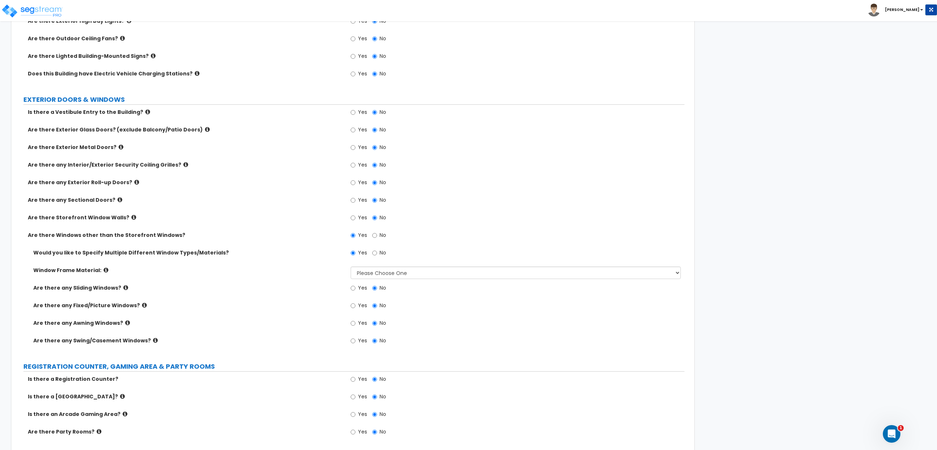
click at [360, 288] on label "Yes" at bounding box center [359, 290] width 16 height 12
click at [356, 288] on input "Yes" at bounding box center [353, 288] width 5 height 8
radio input "true"
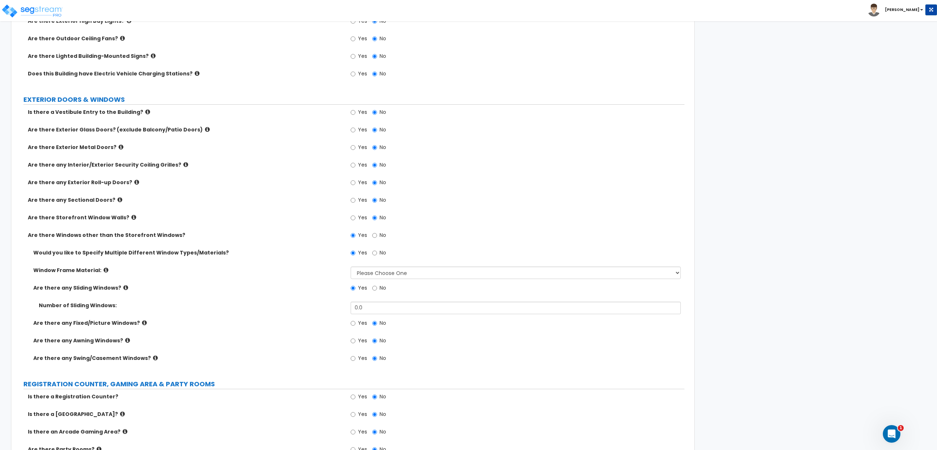
click at [381, 290] on label "No" at bounding box center [379, 290] width 14 height 12
click at [377, 290] on input "No" at bounding box center [374, 288] width 5 height 8
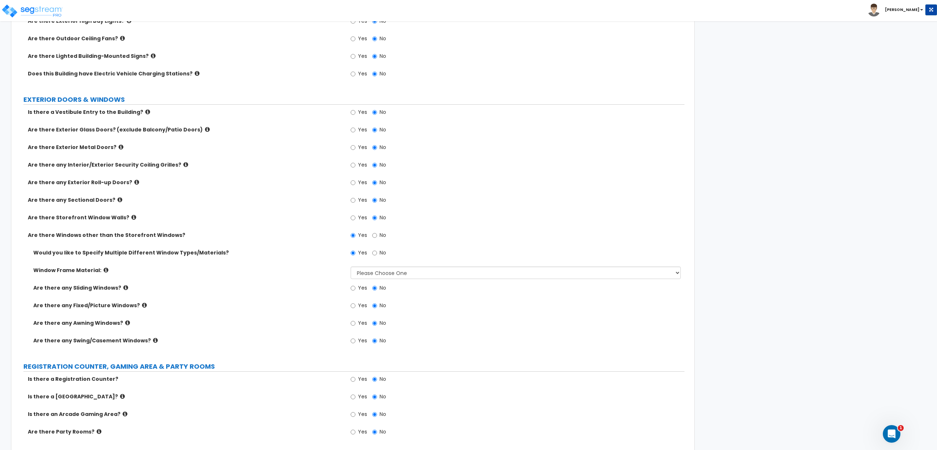
radio input "true"
